Goal: Task Accomplishment & Management: Use online tool/utility

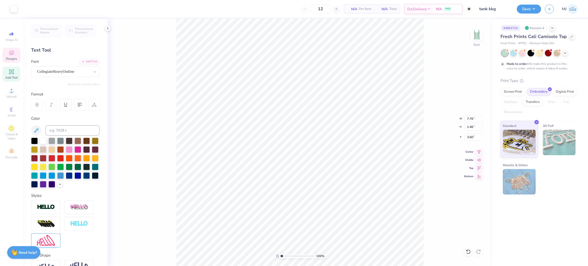
scroll to position [6, 1]
type textarea "kapa"
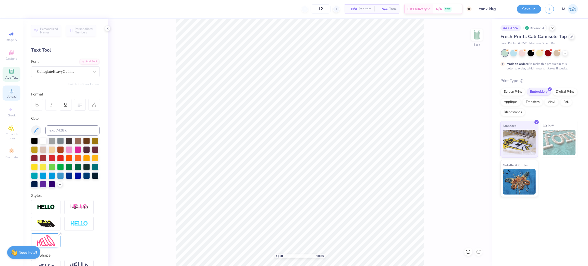
click at [9, 94] on div "Upload" at bounding box center [12, 92] width 18 height 15
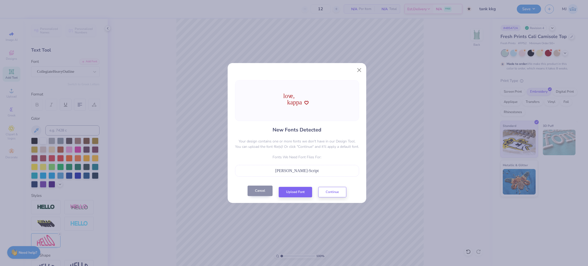
click at [249, 192] on button "Cancel" at bounding box center [260, 191] width 25 height 10
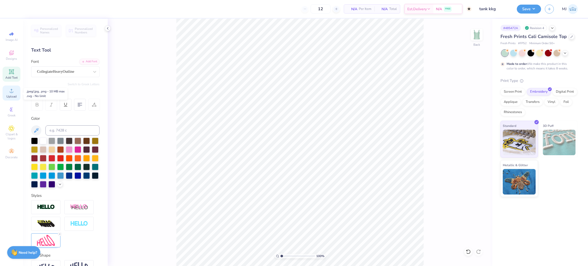
click at [6, 95] on span "Upload" at bounding box center [11, 96] width 10 height 4
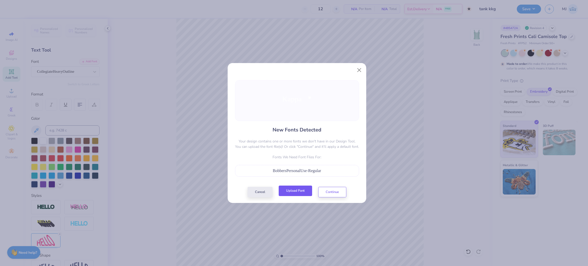
click at [294, 192] on button "Upload Font" at bounding box center [295, 191] width 33 height 10
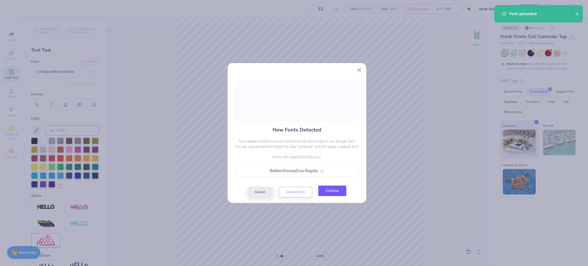
click at [328, 194] on button "Continue" at bounding box center [332, 191] width 28 height 10
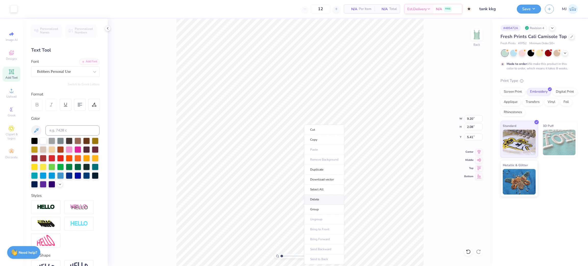
click at [321, 198] on li "Delete" at bounding box center [324, 199] width 40 height 10
click at [336, 208] on li "Group" at bounding box center [328, 209] width 40 height 10
click at [469, 117] on input "9.20" at bounding box center [473, 118] width 18 height 7
click at [471, 138] on input "5.41" at bounding box center [473, 136] width 18 height 7
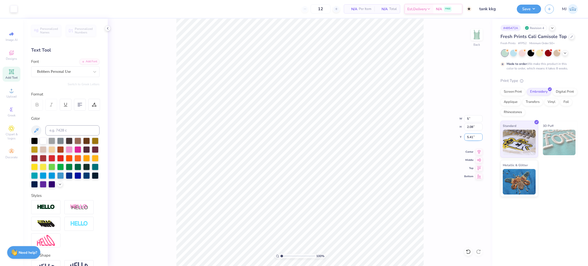
click at [471, 138] on input "5.41" at bounding box center [473, 136] width 18 height 7
type input "5.00"
type input "1.13"
click at [470, 138] on input "5.89" at bounding box center [473, 136] width 18 height 7
type input "3.00"
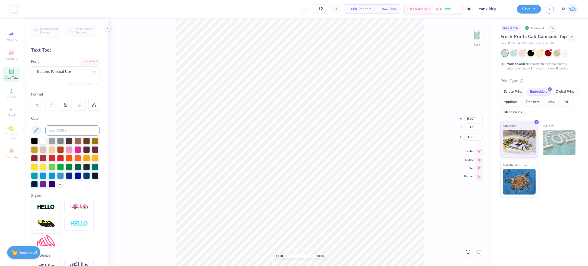
click at [476, 153] on icon at bounding box center [478, 151] width 7 height 6
click at [6, 94] on div "Upload" at bounding box center [12, 92] width 18 height 15
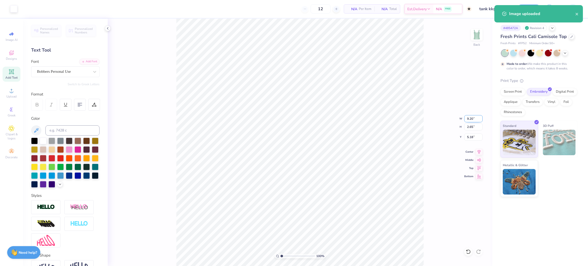
click at [471, 119] on input "9.20" at bounding box center [473, 118] width 18 height 7
click at [471, 118] on input "9.20" at bounding box center [473, 118] width 18 height 7
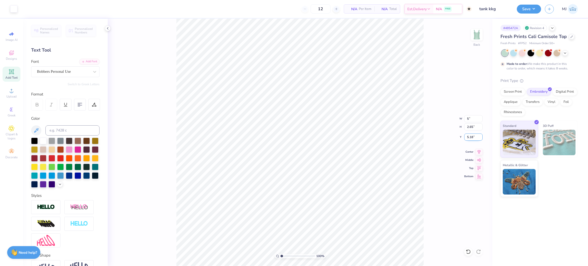
click at [471, 138] on input "5.18" at bounding box center [473, 136] width 18 height 7
type input "5.00"
type input "1.44"
click at [471, 138] on input "5.78" at bounding box center [473, 136] width 18 height 7
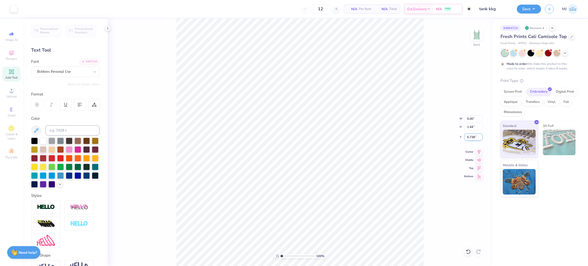
click at [470, 138] on input "5.738" at bounding box center [473, 136] width 18 height 7
drag, startPoint x: 477, startPoint y: 152, endPoint x: 471, endPoint y: 155, distance: 6.7
click at [478, 152] on icon at bounding box center [478, 151] width 7 height 6
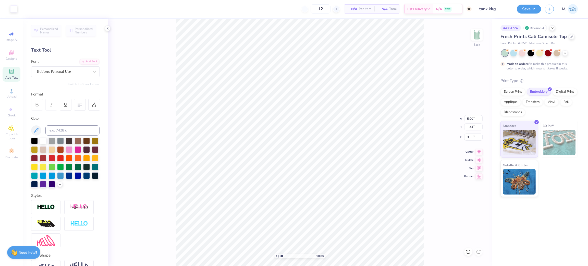
type input "3.00"
click at [467, 118] on input "5.00" at bounding box center [473, 118] width 18 height 7
type input "6.00"
type input "1.73"
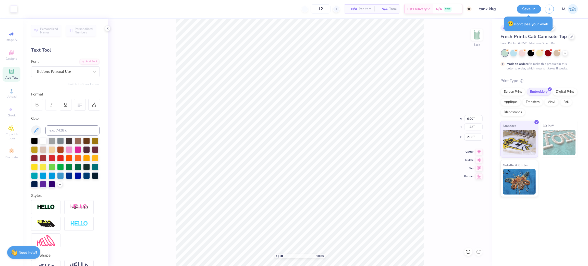
type input "2.80"
click at [468, 119] on input "6.00" at bounding box center [473, 118] width 18 height 7
type input "6"
click at [470, 137] on input "2.80" at bounding box center [473, 136] width 18 height 7
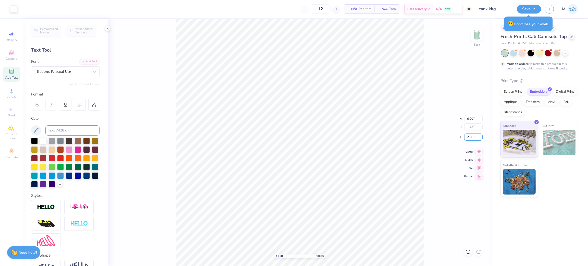
click at [470, 137] on input "2.80" at bounding box center [473, 136] width 18 height 7
type input "3.00"
click at [467, 118] on input "6.00" at bounding box center [473, 118] width 18 height 7
type input "7.00"
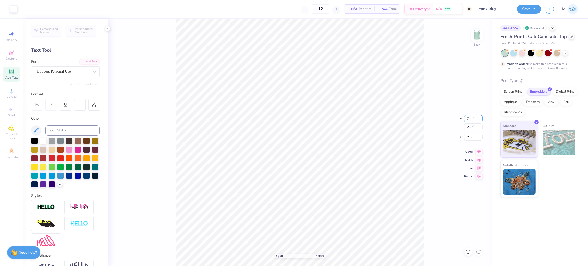
type input "2.02"
click at [468, 139] on input "2.86" at bounding box center [473, 136] width 18 height 7
type input "3.00"
click at [436, 130] on div "100 % Back W 7.00 7.00 " H 2.02 2.02 " Y 3.00 3.00 " Center Middle Top Bottom" at bounding box center [300, 142] width 385 height 247
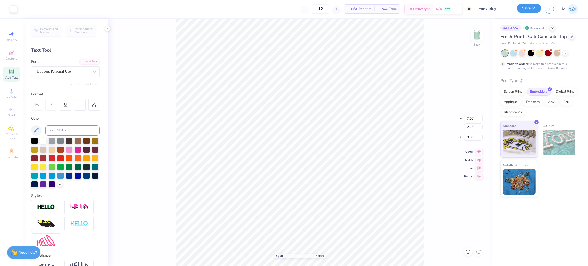
click at [534, 6] on button "Save" at bounding box center [529, 8] width 24 height 9
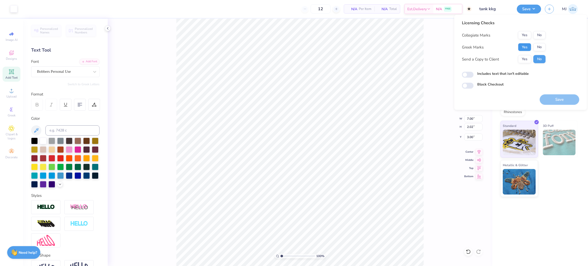
click at [527, 46] on button "Yes" at bounding box center [524, 47] width 13 height 8
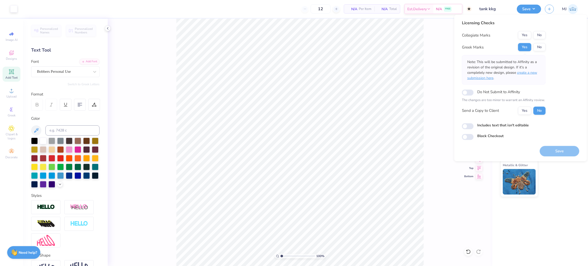
click at [532, 71] on span "create a new submission here" at bounding box center [502, 75] width 70 height 10
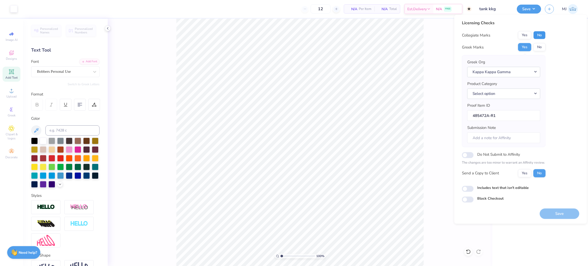
click at [542, 35] on button "No" at bounding box center [539, 35] width 12 height 8
drag, startPoint x: 561, startPoint y: 213, endPoint x: 541, endPoint y: 203, distance: 22.2
click at [561, 213] on button "Save" at bounding box center [560, 213] width 40 height 10
checkbox input "true"
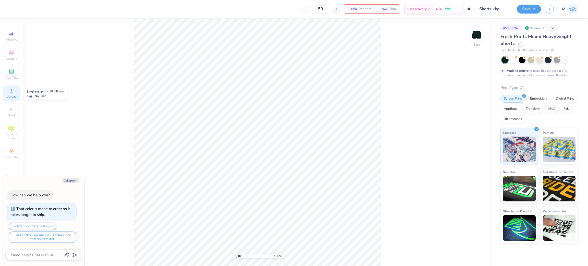
click at [9, 87] on div "Upload" at bounding box center [12, 92] width 18 height 15
click at [471, 114] on div "100 % Back W 7.27 7.27 " H 2.09 2.09 " Y 4.20 4.20 " Center Middle Top Bottom" at bounding box center [257, 142] width 469 height 247
type textarea "x"
click at [469, 117] on input "7.27" at bounding box center [473, 118] width 18 height 7
click at [470, 117] on input "7.27" at bounding box center [473, 118] width 18 height 7
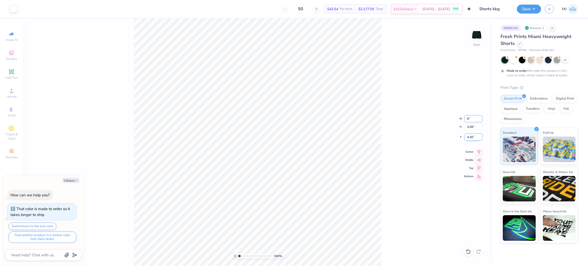
type input "6"
type textarea "x"
type input "6.00"
type input "1.73"
click at [470, 136] on input "4.39" at bounding box center [473, 136] width 18 height 7
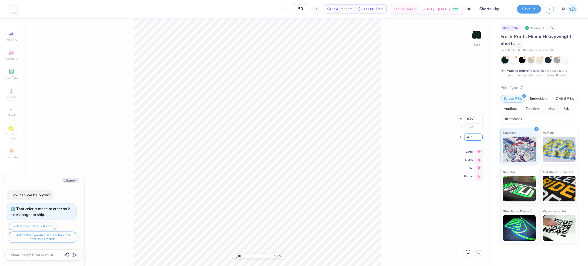
click at [470, 136] on input "4.39" at bounding box center [473, 136] width 18 height 7
type input "8"
type textarea "x"
type input "8.00"
type textarea "x"
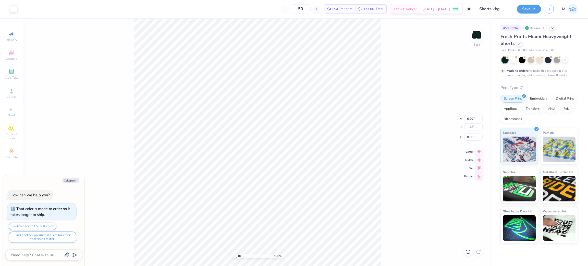
type input "7.83"
type textarea "x"
click at [467, 138] on input "7.83" at bounding box center [473, 136] width 18 height 7
click at [468, 138] on input "7.83" at bounding box center [473, 136] width 18 height 7
type input "7"
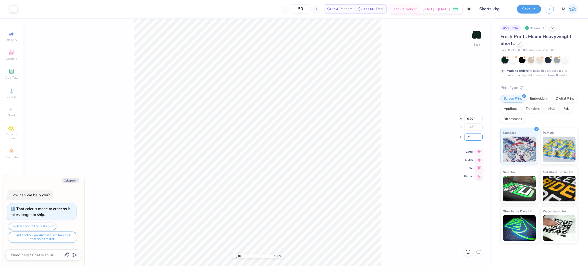
type textarea "x"
type input "7.00"
type textarea "x"
click at [470, 137] on input "7.00" at bounding box center [473, 136] width 18 height 7
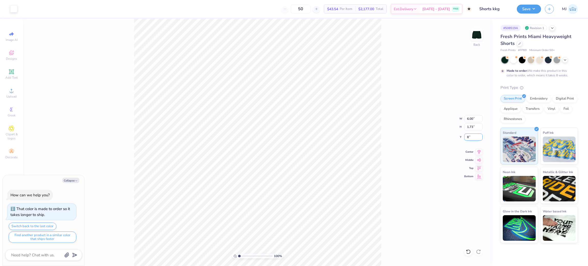
type input "8"
type textarea "x"
type input "8.00"
click at [395, 180] on div "100 % Back W 6.00 6.00 " H 1.73 1.73 " Y 8.00 8.00 " Center Middle Top Bottom" at bounding box center [257, 142] width 469 height 247
type textarea "x"
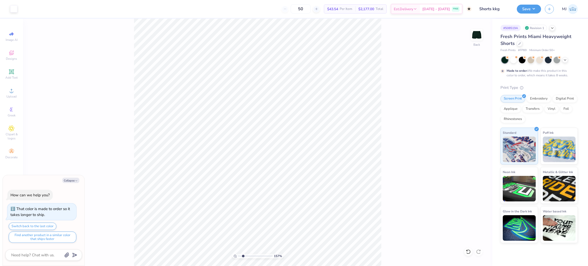
type input "2.46071081474133"
type textarea "x"
type input "2.46071081474133"
type textarea "x"
type input "1.16192143338904"
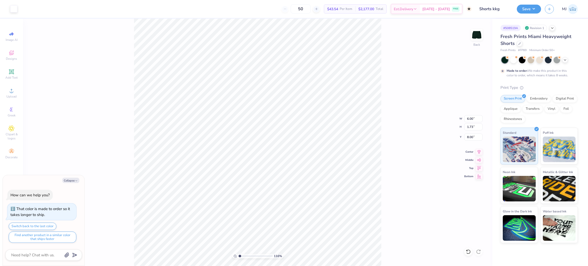
click at [411, 182] on div "116 % Back W 6.00 6.00 " H 1.73 1.73 " Y 8.00 8.00 " Center Middle Top Bottom" at bounding box center [257, 142] width 469 height 247
type textarea "x"
type input "1.16192143338904"
type textarea "x"
type input "1.16192143338904"
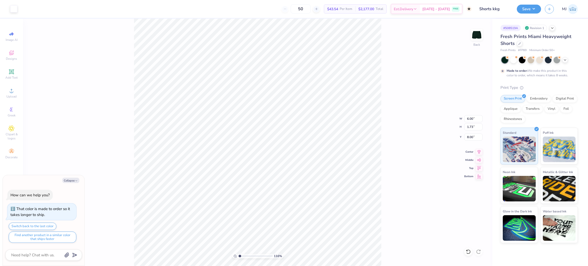
click at [414, 179] on div "116 % Back W 6.00 6.00 " H 1.73 1.73 " Y 8.00 8.00 " Center Middle Top Bottom" at bounding box center [257, 142] width 469 height 247
type textarea "x"
type input "1.16192143338904"
type textarea "x"
type input "1.16192143338904"
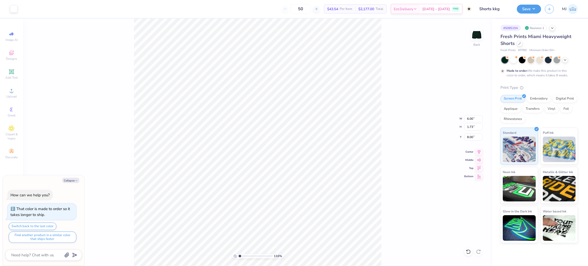
type textarea "x"
type input "1.16192143338904"
type input "8.02"
type textarea "x"
type input "1.16192143338904"
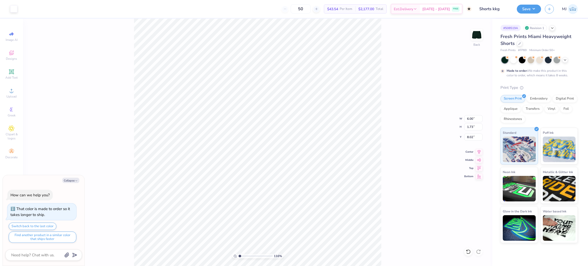
type textarea "x"
type input "1.16192143338904"
type input "8.00"
type textarea "x"
type input "1.16192143338904"
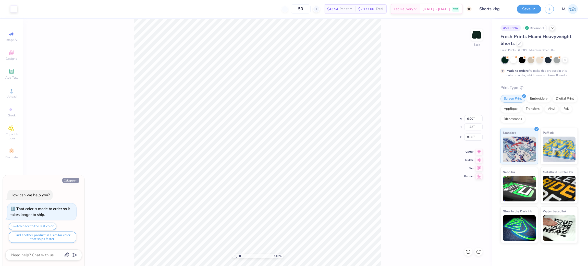
click at [75, 178] on button "Collapse" at bounding box center [70, 180] width 17 height 5
type textarea "x"
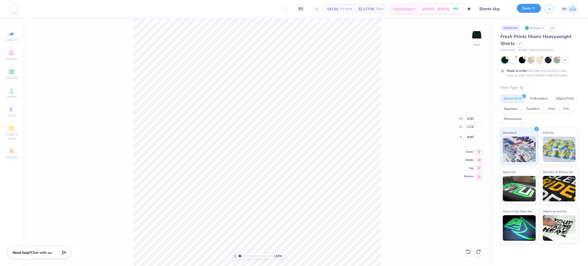
click at [520, 8] on button "Save" at bounding box center [529, 8] width 24 height 9
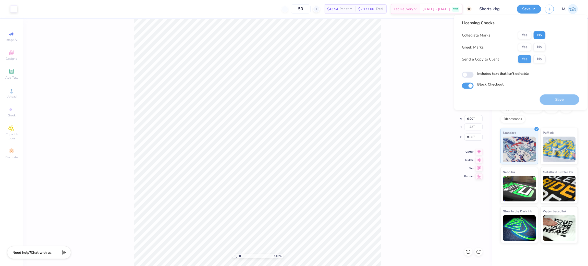
click at [536, 37] on button "No" at bounding box center [539, 35] width 12 height 8
click at [527, 44] on button "Yes" at bounding box center [524, 47] width 13 height 8
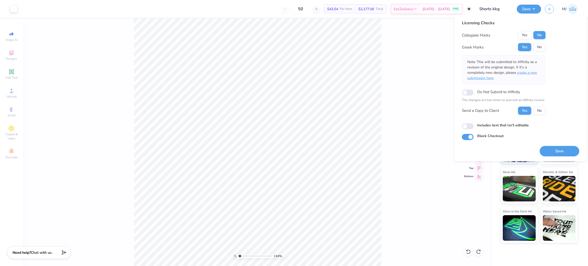
click at [530, 72] on span "create a new submission here" at bounding box center [502, 75] width 70 height 10
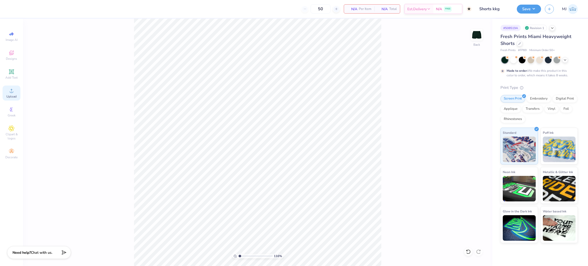
click at [9, 90] on icon at bounding box center [11, 91] width 6 height 6
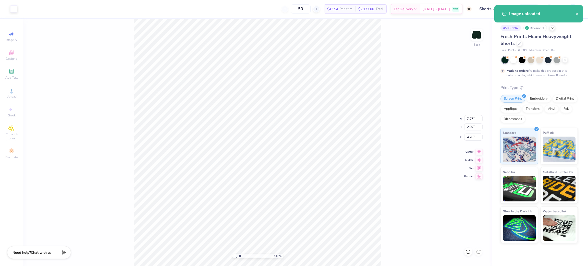
type input "1.16192143338904"
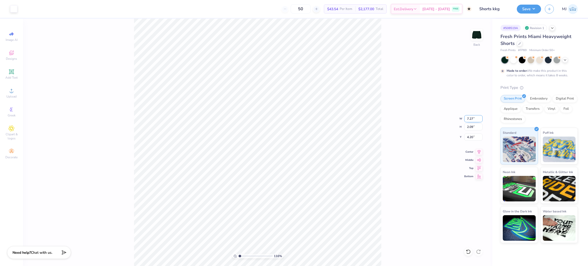
click at [472, 117] on input "7.27" at bounding box center [473, 118] width 18 height 7
type input "6"
type input "1.16192143338904"
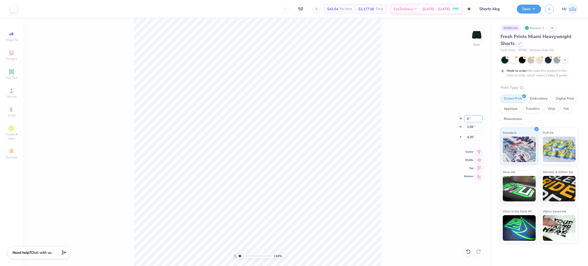
type input "6.00"
type input "1.73"
type input "4.39"
type input "1.16192143338904"
click at [472, 134] on input "6.19" at bounding box center [473, 136] width 18 height 7
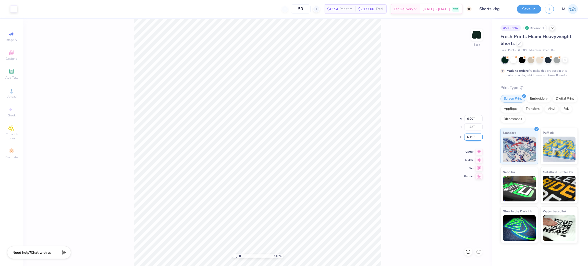
click at [473, 134] on input "6.19" at bounding box center [473, 136] width 18 height 7
click at [472, 134] on input "6.19" at bounding box center [473, 136] width 18 height 7
type input "8"
type input "1.16192143338904"
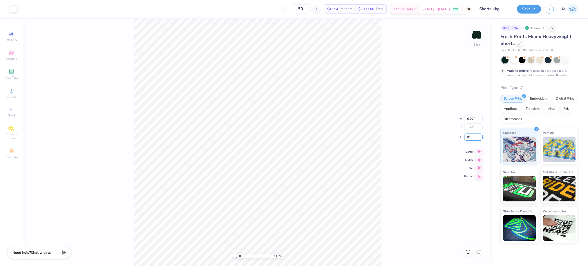
type input "8.00"
click at [477, 153] on icon at bounding box center [478, 151] width 7 height 6
click at [477, 152] on icon at bounding box center [478, 151] width 7 height 6
click at [531, 10] on button "Save" at bounding box center [529, 8] width 24 height 9
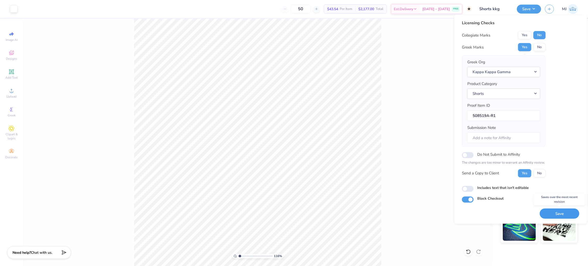
click at [554, 214] on button "Save" at bounding box center [560, 213] width 40 height 10
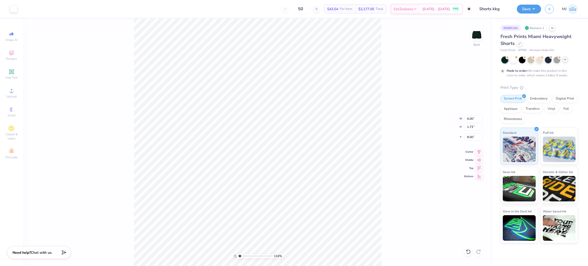
click at [563, 61] on icon at bounding box center [565, 59] width 4 height 4
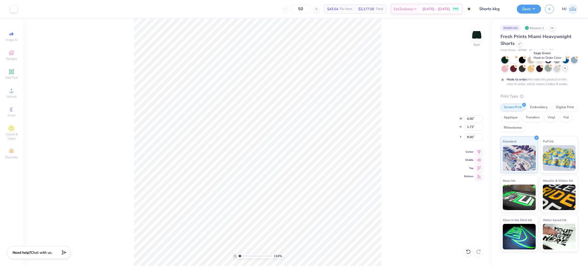
click at [548, 70] on div at bounding box center [548, 68] width 7 height 7
type input "1.16192143338904"
type textarea "x"
type input "1.16192143338904"
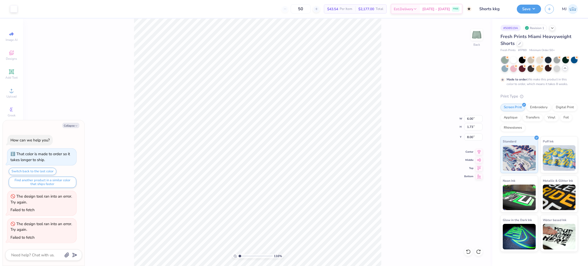
type textarea "x"
type input "1.16192143338904"
type textarea "x"
type input "1.16192143338904"
type textarea "x"
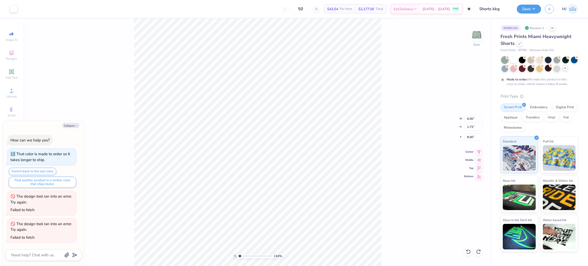
type input "1.16192143338904"
type textarea "x"
type input "1.16192143338904"
